Goal: Find specific page/section: Find specific page/section

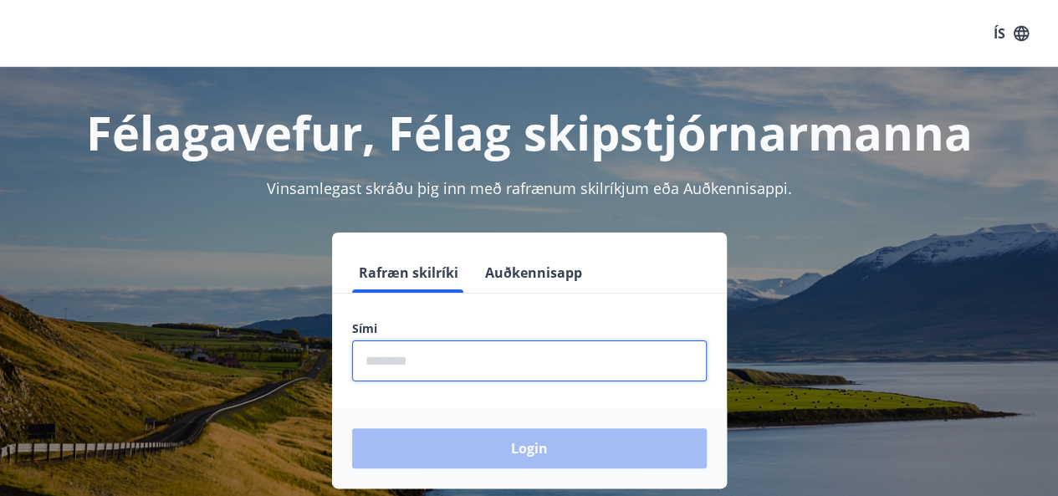
click at [566, 360] on input "phone" at bounding box center [529, 360] width 355 height 41
type input "********"
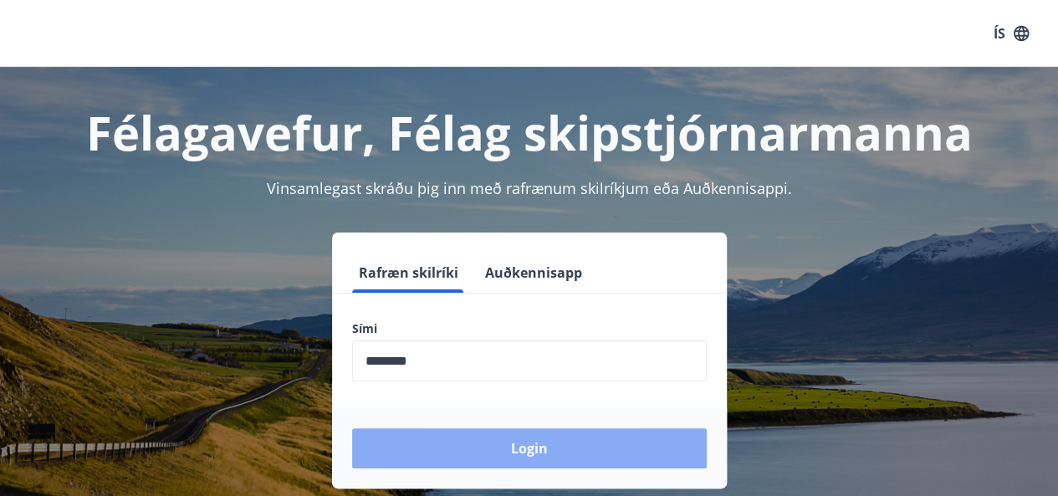
click at [529, 466] on button "Login" at bounding box center [529, 448] width 355 height 40
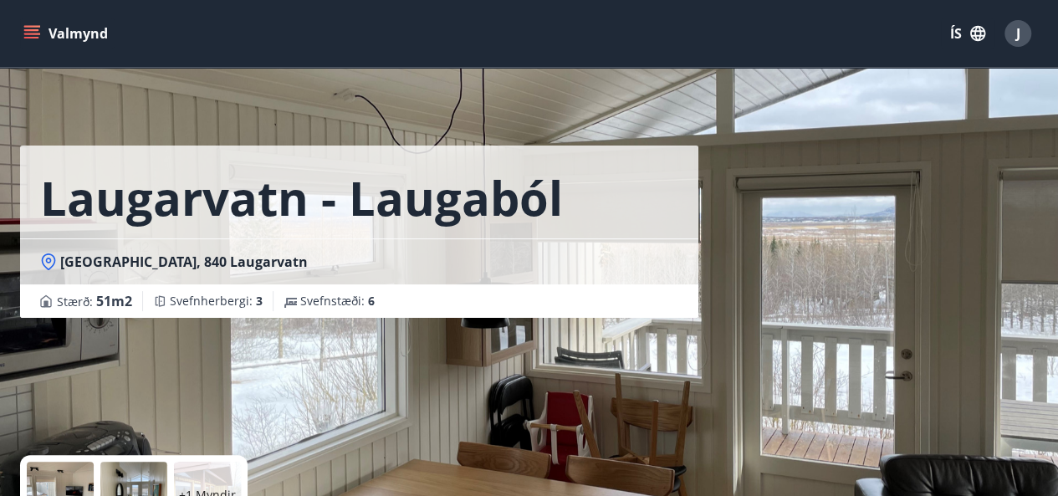
click at [28, 26] on icon "menu" at bounding box center [33, 27] width 18 height 2
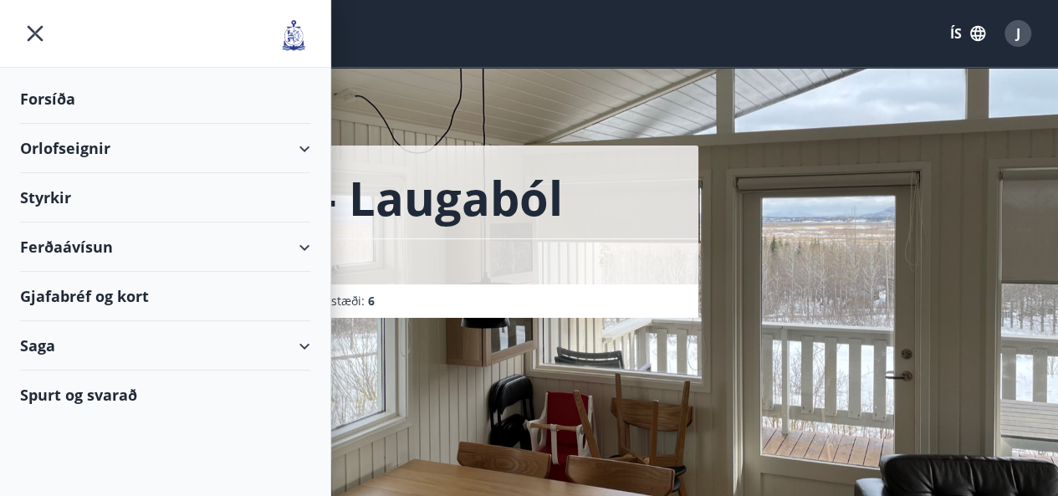
click at [43, 99] on div "Forsíða" at bounding box center [165, 98] width 290 height 49
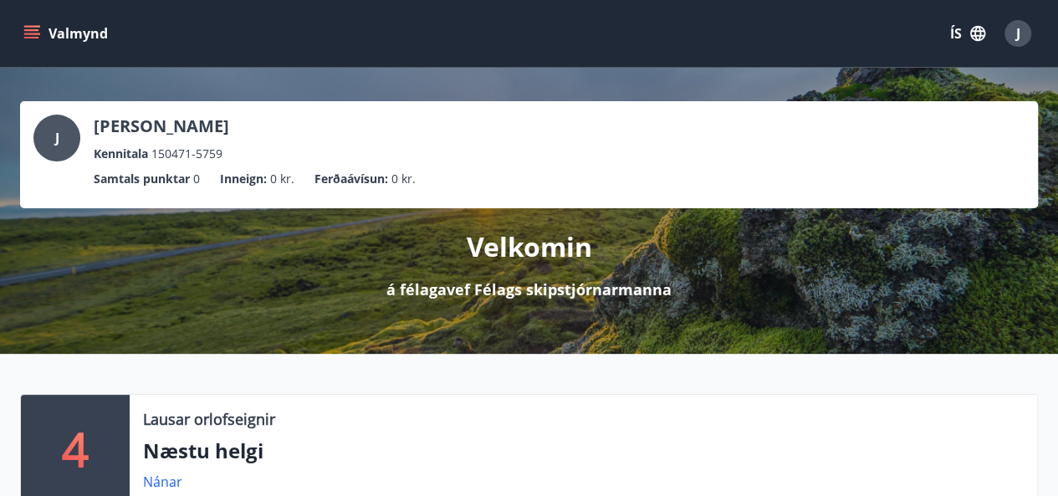
click at [37, 30] on icon "menu" at bounding box center [31, 30] width 15 height 2
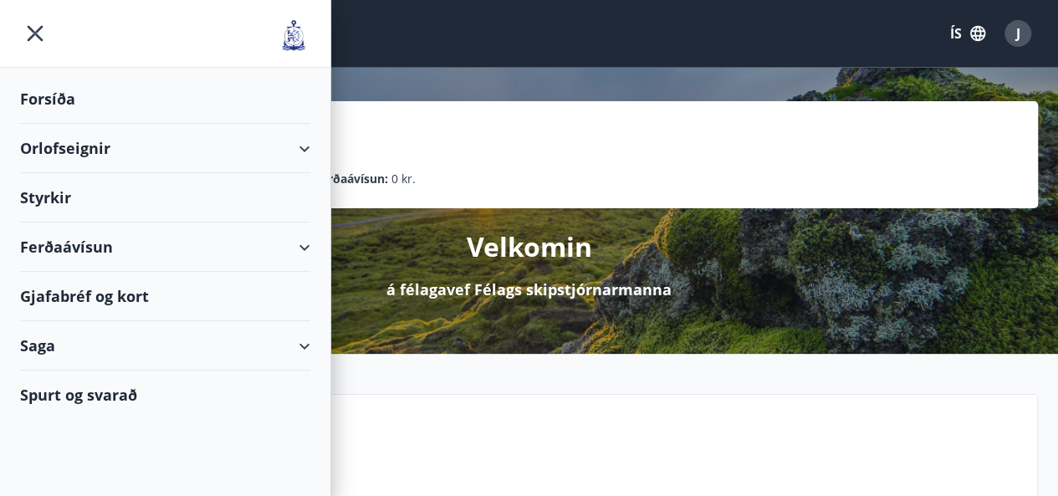
click at [46, 347] on div "Saga" at bounding box center [165, 345] width 290 height 49
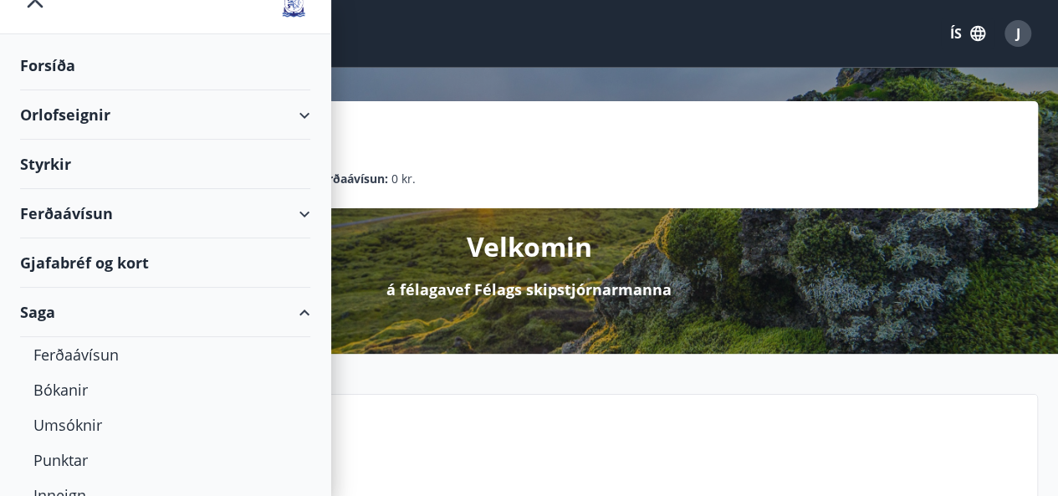
scroll to position [166, 0]
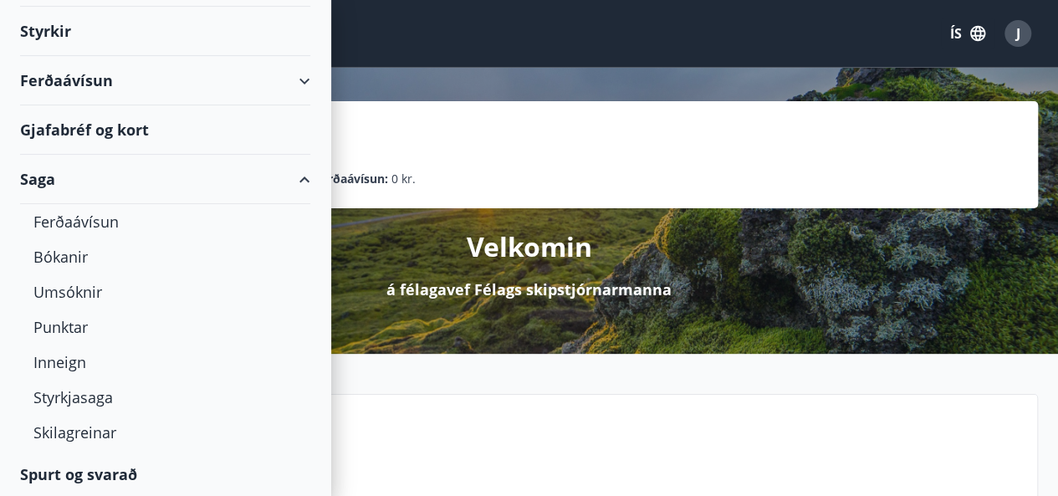
click at [95, 78] on div "Ferðaávísun" at bounding box center [165, 80] width 290 height 49
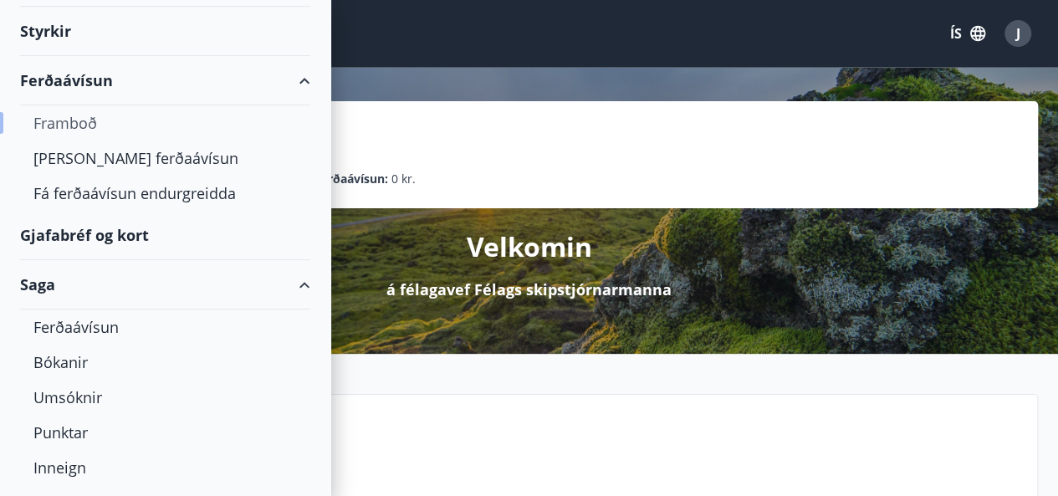
click at [90, 120] on div "Framboð" at bounding box center [164, 122] width 263 height 35
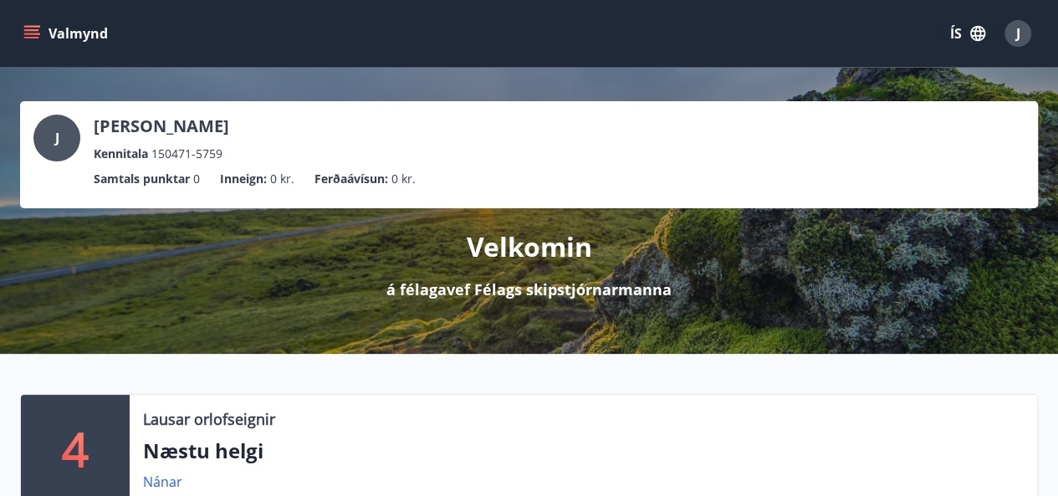
click at [40, 33] on button "Valmynd" at bounding box center [67, 33] width 95 height 30
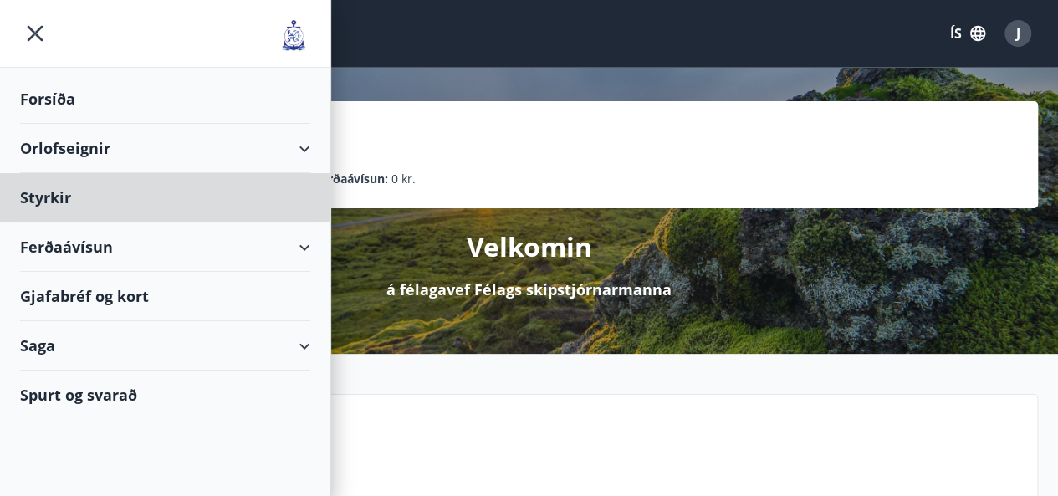
click at [42, 110] on div "Forsíða" at bounding box center [165, 98] width 290 height 49
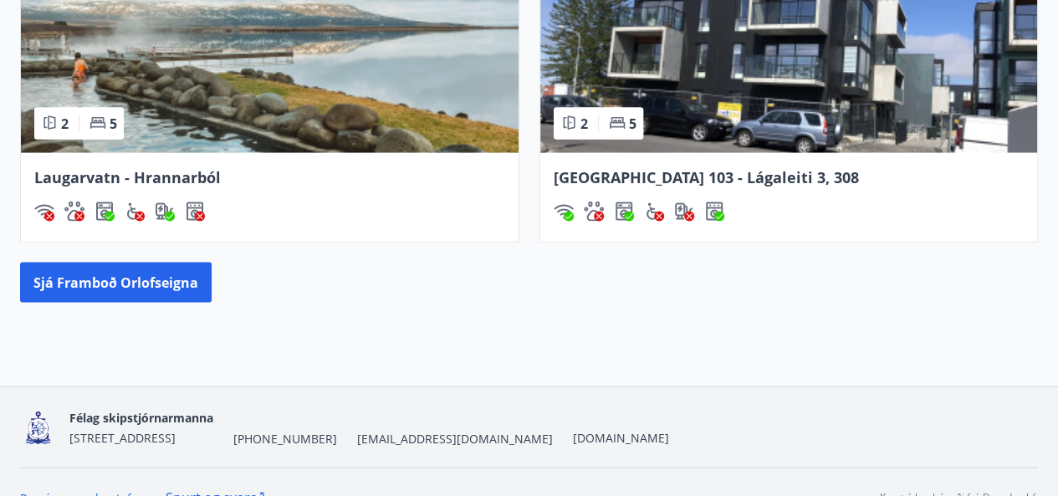
scroll to position [1633, 0]
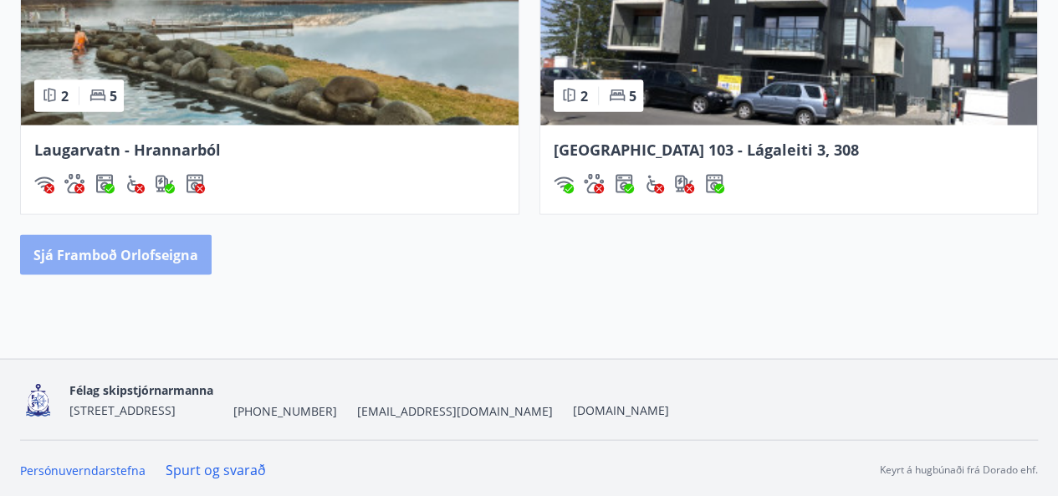
click at [125, 251] on button "Sjá framboð orlofseigna" at bounding box center [116, 255] width 192 height 40
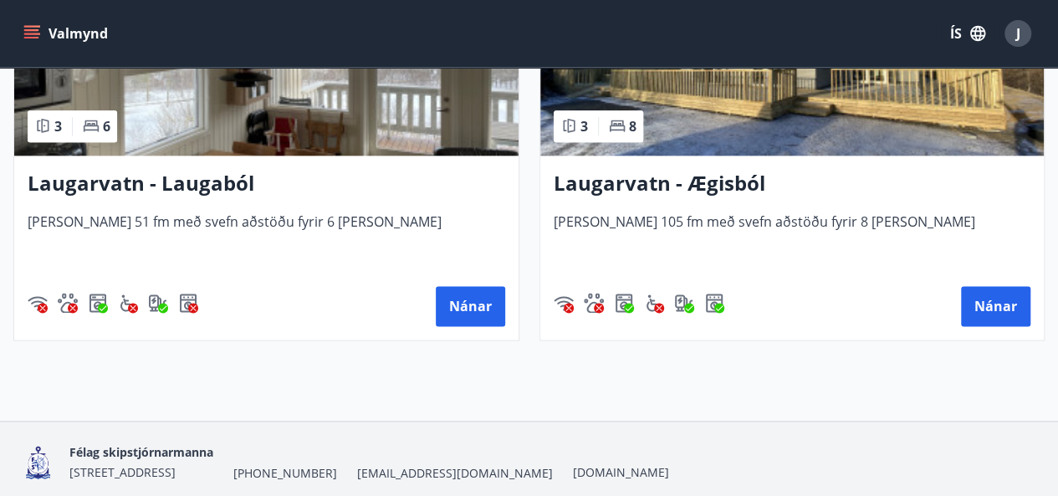
scroll to position [4154, 0]
